Goal: Task Accomplishment & Management: Manage account settings

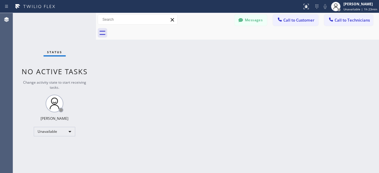
click at [36, 44] on div "Status No active tasks Change activity state to start receiving tasks. [PERSON_…" at bounding box center [54, 93] width 83 height 160
click at [38, 30] on div "Status No active tasks Change activity state to start receiving tasks. [PERSON_…" at bounding box center [54, 93] width 83 height 160
click at [29, 28] on div "Status No active tasks Change activity state to start receiving tasks. [PERSON_…" at bounding box center [54, 93] width 83 height 160
click at [25, 35] on div "Status No active tasks Change activity state to start receiving tasks. [PERSON_…" at bounding box center [54, 93] width 83 height 160
click at [35, 35] on div "Status No active tasks Change activity state to start receiving tasks. [PERSON_…" at bounding box center [54, 93] width 83 height 160
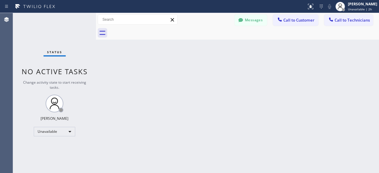
click at [31, 39] on div "Status No active tasks Change activity state to start receiving tasks. [PERSON_…" at bounding box center [54, 93] width 83 height 160
click at [35, 29] on div "Status No active tasks Change activity state to start receiving tasks. [PERSON_…" at bounding box center [54, 93] width 83 height 160
click at [39, 41] on div "Status No active tasks Change activity state to start receiving tasks. [PERSON_…" at bounding box center [54, 93] width 83 height 160
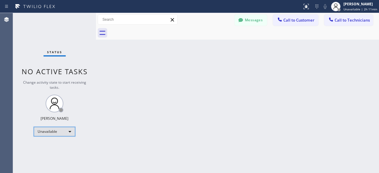
click at [70, 131] on div "Unavailable" at bounding box center [54, 131] width 41 height 9
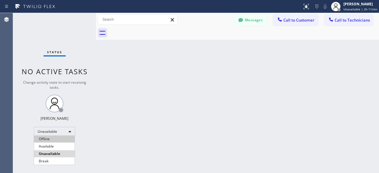
click at [61, 137] on li "Offline" at bounding box center [54, 138] width 41 height 7
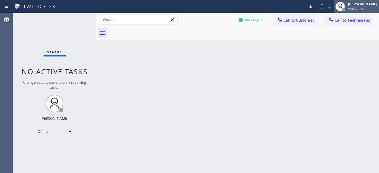
click at [359, 10] on span "Offline | 3s" at bounding box center [356, 9] width 16 height 4
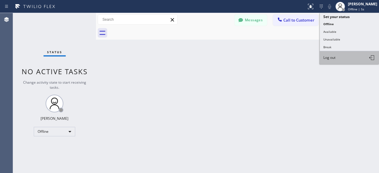
click at [333, 56] on span "Log out" at bounding box center [329, 57] width 12 height 5
